Goal: Information Seeking & Learning: Learn about a topic

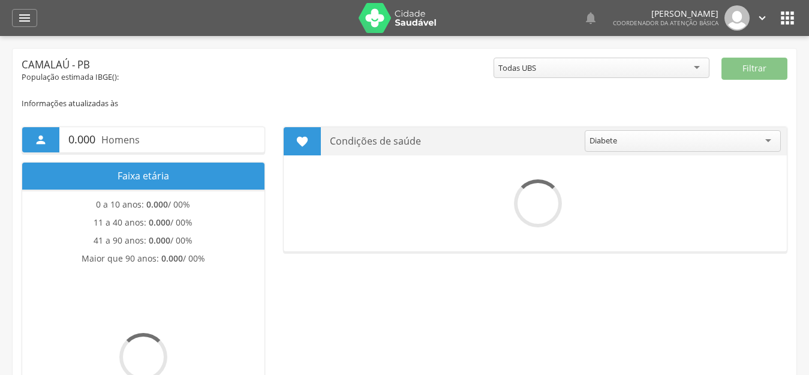
click at [20, 14] on icon "" at bounding box center [24, 18] width 14 height 14
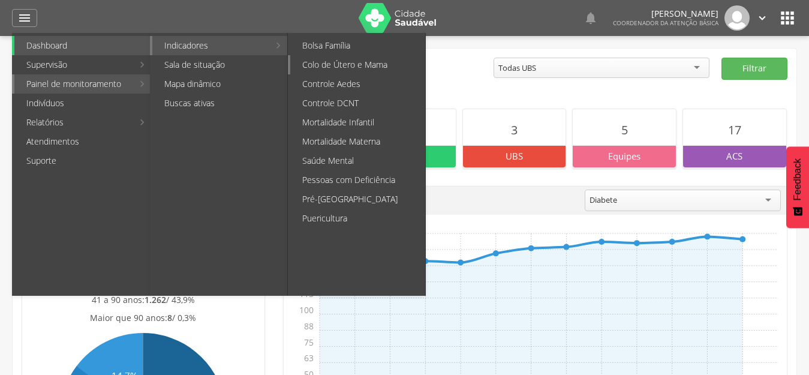
click at [357, 59] on link "Colo de Útero e Mama" at bounding box center [357, 64] width 135 height 19
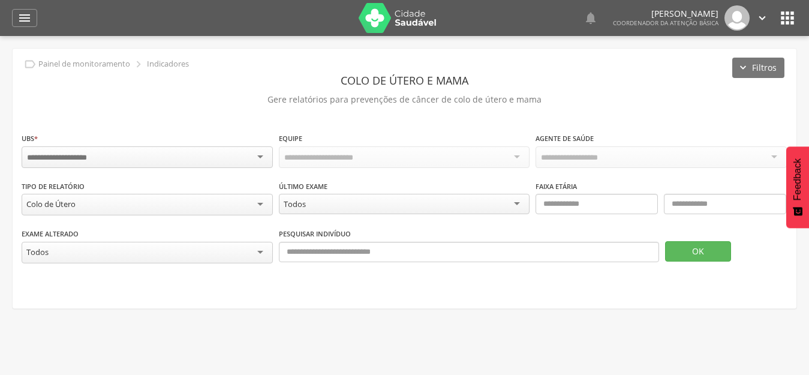
click at [143, 154] on div at bounding box center [147, 157] width 251 height 22
click at [589, 155] on input "select-one" at bounding box center [577, 157] width 73 height 11
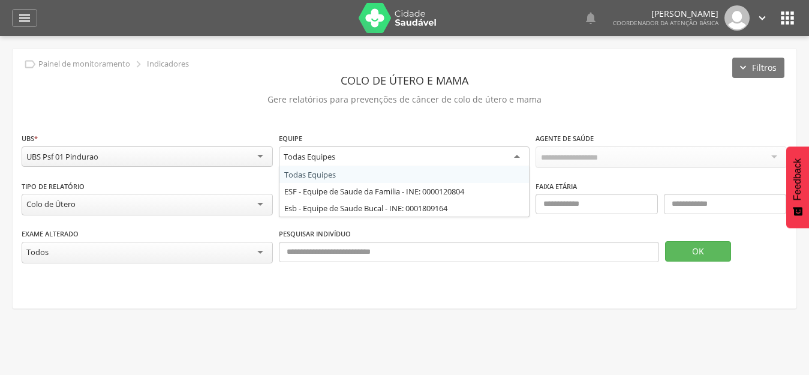
click at [449, 159] on div "Todas Equipes" at bounding box center [404, 157] width 251 height 22
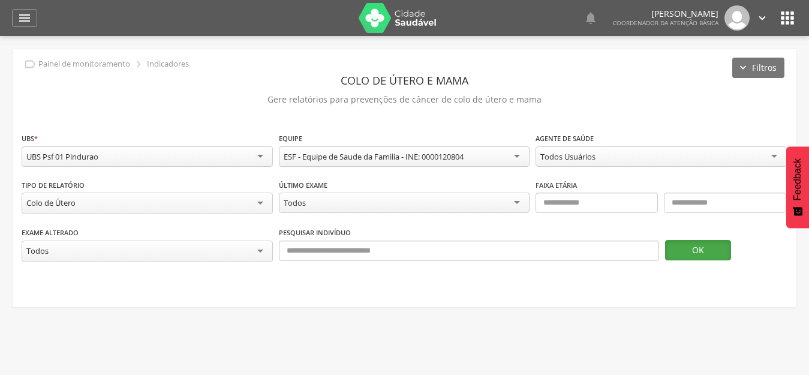
click at [719, 251] on button "OK" at bounding box center [698, 250] width 66 height 20
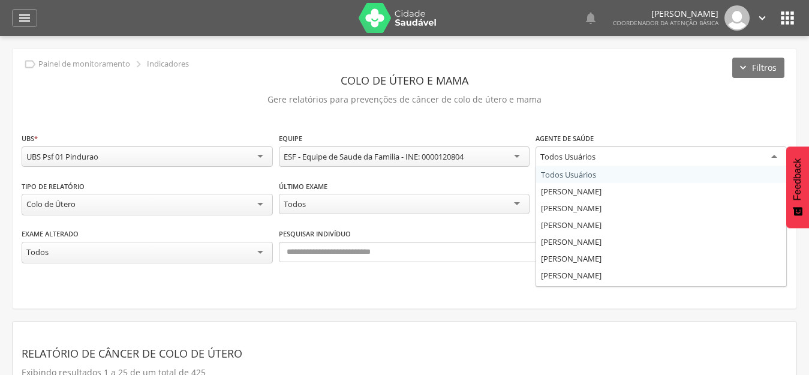
click at [591, 155] on div "Todos Usuários" at bounding box center [567, 156] width 55 height 11
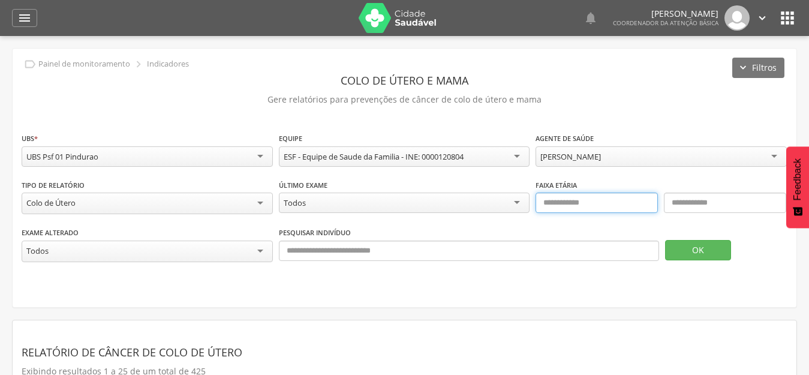
click at [592, 203] on input "text" at bounding box center [596, 202] width 122 height 20
type input "**"
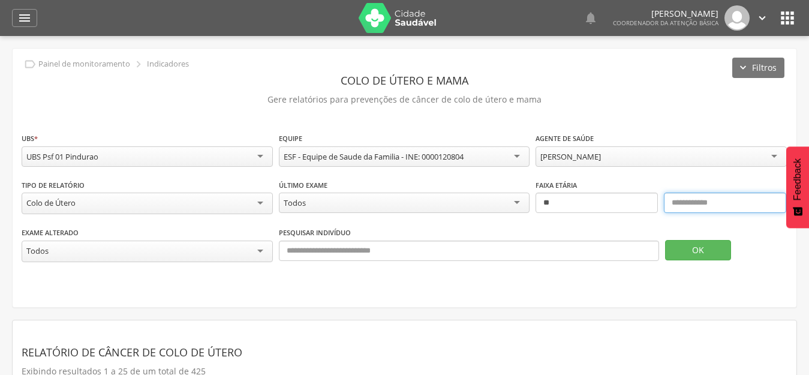
click at [749, 195] on input "text" at bounding box center [725, 202] width 122 height 20
type input "**"
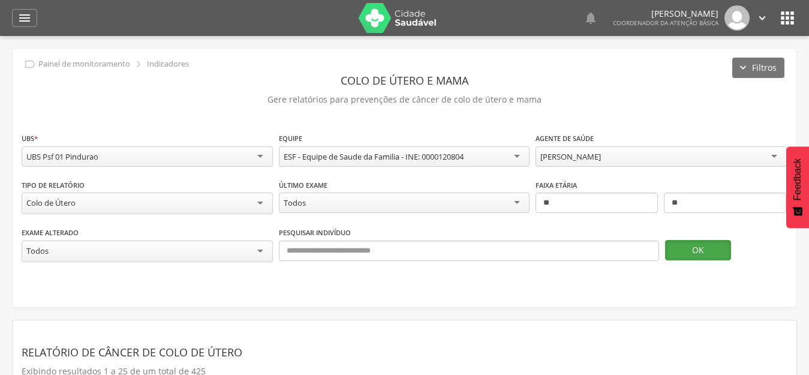
click at [693, 255] on button "OK" at bounding box center [698, 250] width 66 height 20
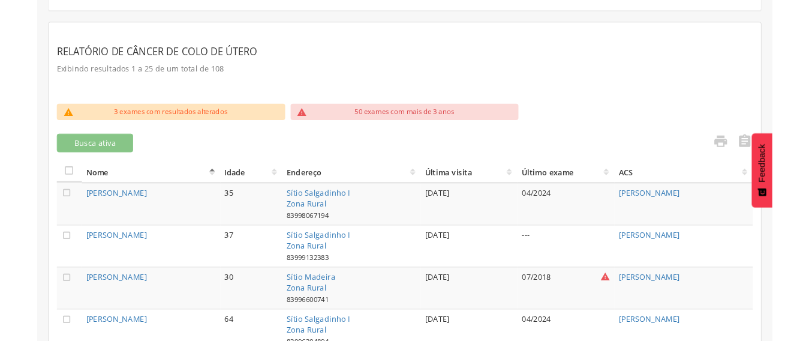
scroll to position [200, 0]
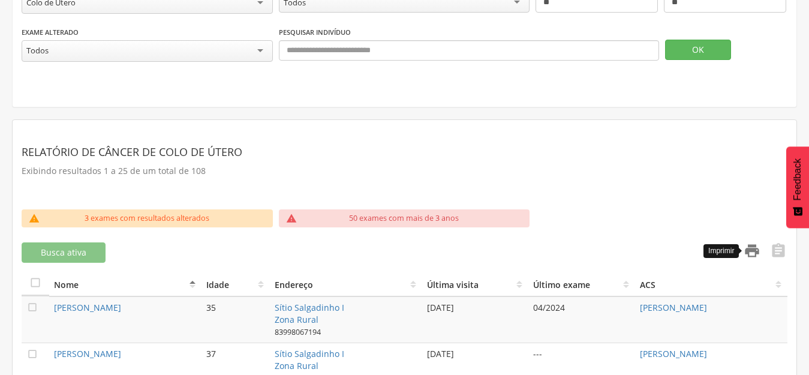
click at [749, 250] on icon "" at bounding box center [751, 250] width 17 height 17
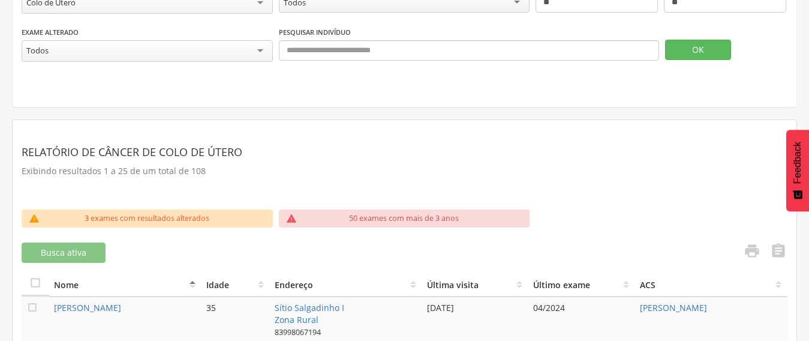
scroll to position [0, 0]
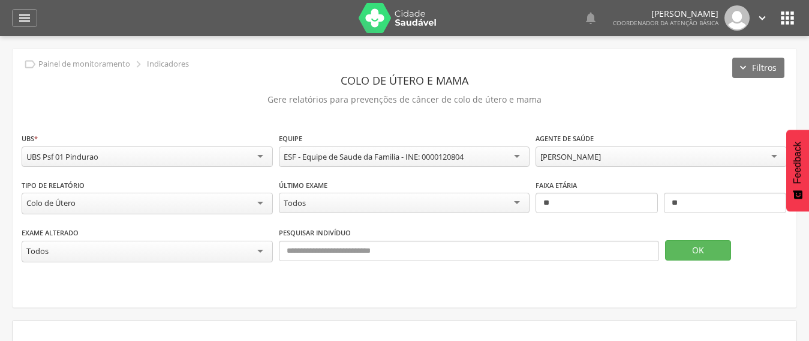
click at [696, 155] on div "[PERSON_NAME]" at bounding box center [660, 156] width 251 height 20
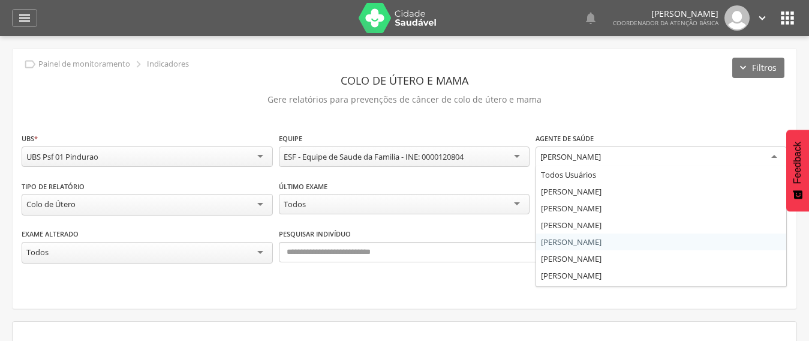
scroll to position [31, 0]
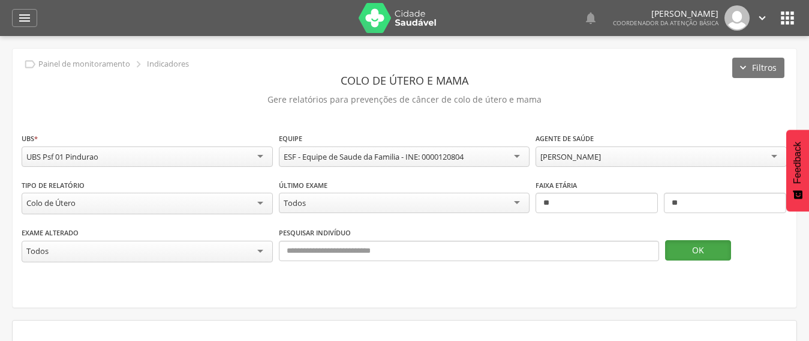
click at [710, 246] on button "OK" at bounding box center [698, 250] width 66 height 20
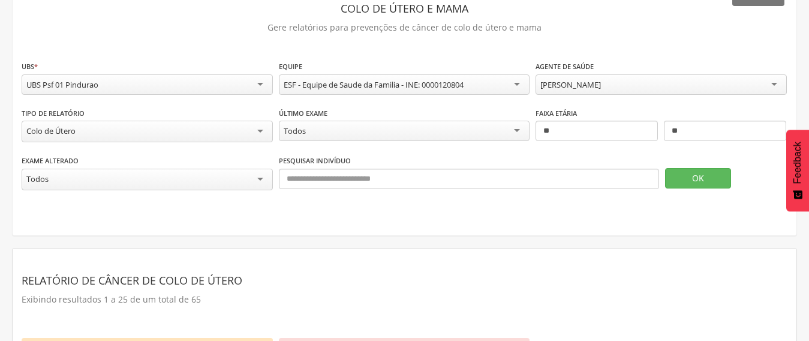
scroll to position [420, 0]
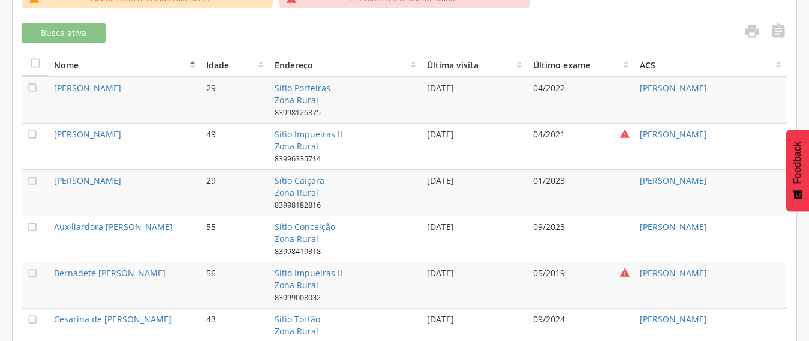
drag, startPoint x: 748, startPoint y: 86, endPoint x: 622, endPoint y: 91, distance: 126.6
click at [622, 91] on tr " [PERSON_NAME] 29 Sítio Porteiras Zona Rural 83998126875 [DATE] 04/2022 [PERSO…" at bounding box center [405, 100] width 766 height 47
copy tr "[PERSON_NAME]"
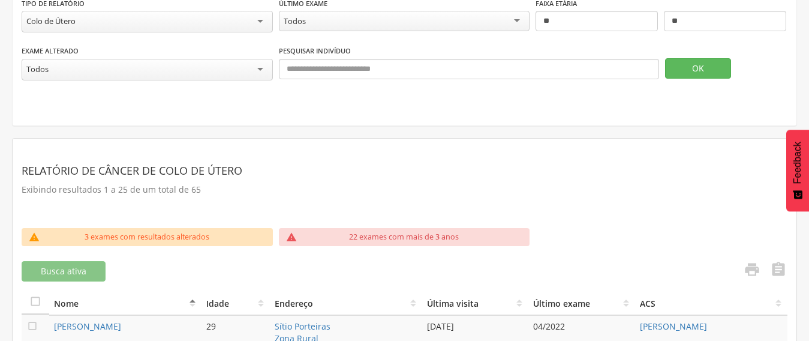
scroll to position [180, 0]
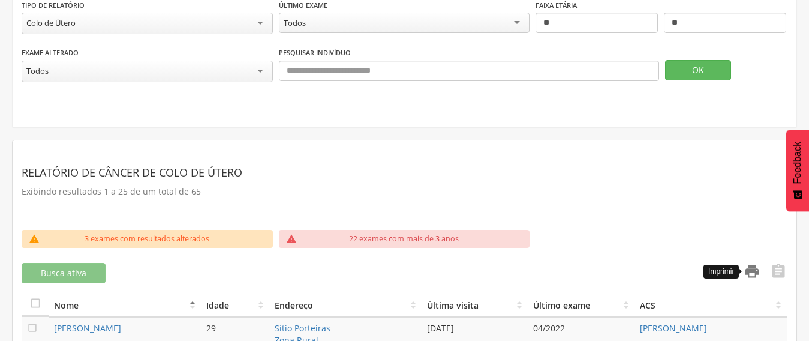
click at [753, 267] on icon "" at bounding box center [751, 271] width 17 height 17
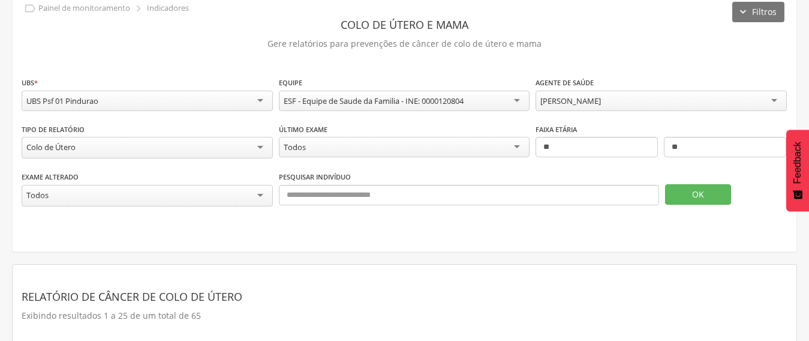
scroll to position [0, 0]
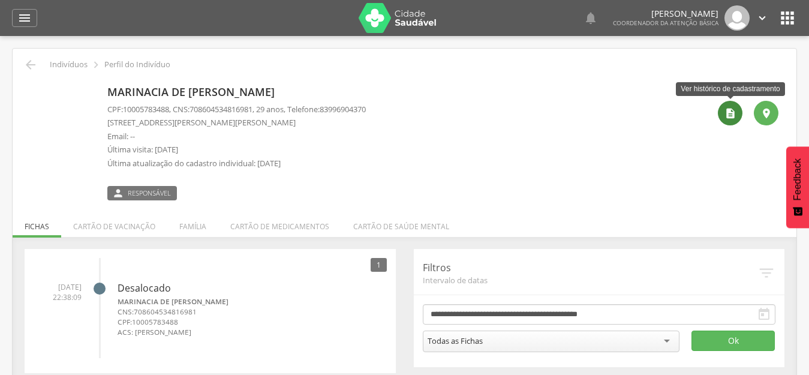
click at [729, 113] on icon "" at bounding box center [730, 113] width 12 height 12
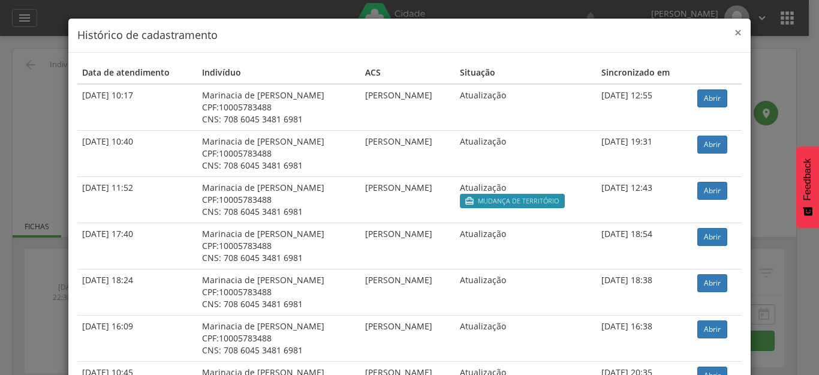
click at [734, 33] on span "×" at bounding box center [737, 32] width 7 height 17
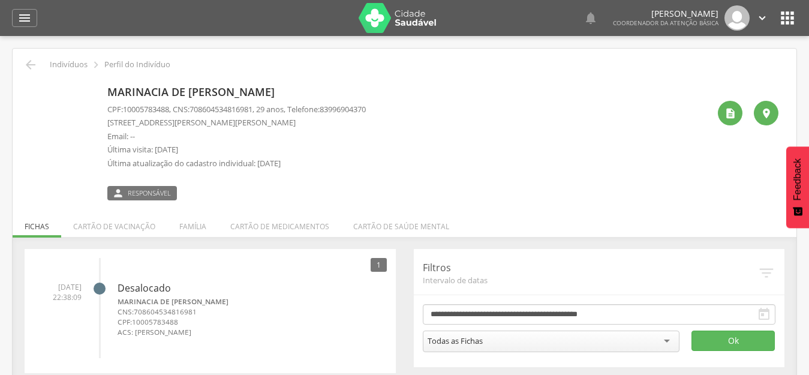
click at [402, 15] on img at bounding box center [398, 18] width 78 height 30
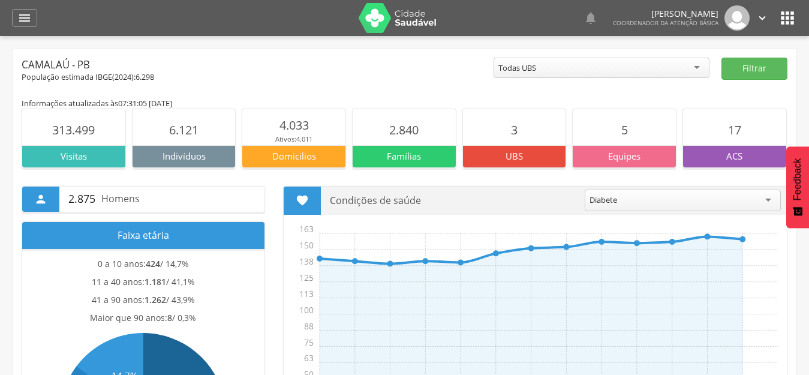
click at [776, 26] on div "  Lorem ipsum dolor sit amet, sed do eiusmod tempor incididunt ut labore et d…" at bounding box center [423, 18] width 748 height 36
click at [785, 17] on icon "" at bounding box center [787, 17] width 19 height 19
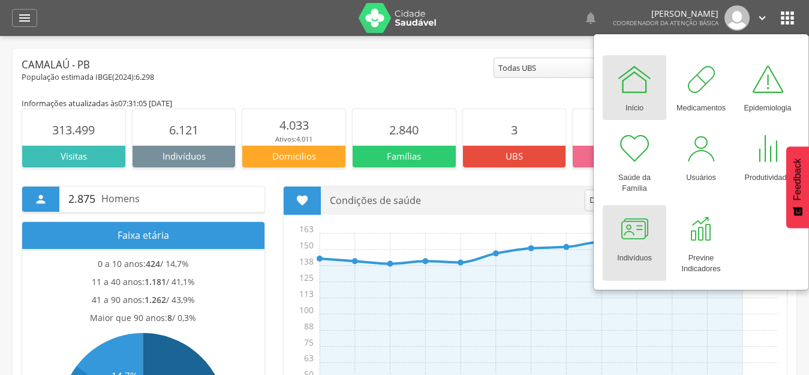
click at [631, 248] on div "Indivíduos" at bounding box center [634, 255] width 34 height 17
